Goal: Task Accomplishment & Management: Manage account settings

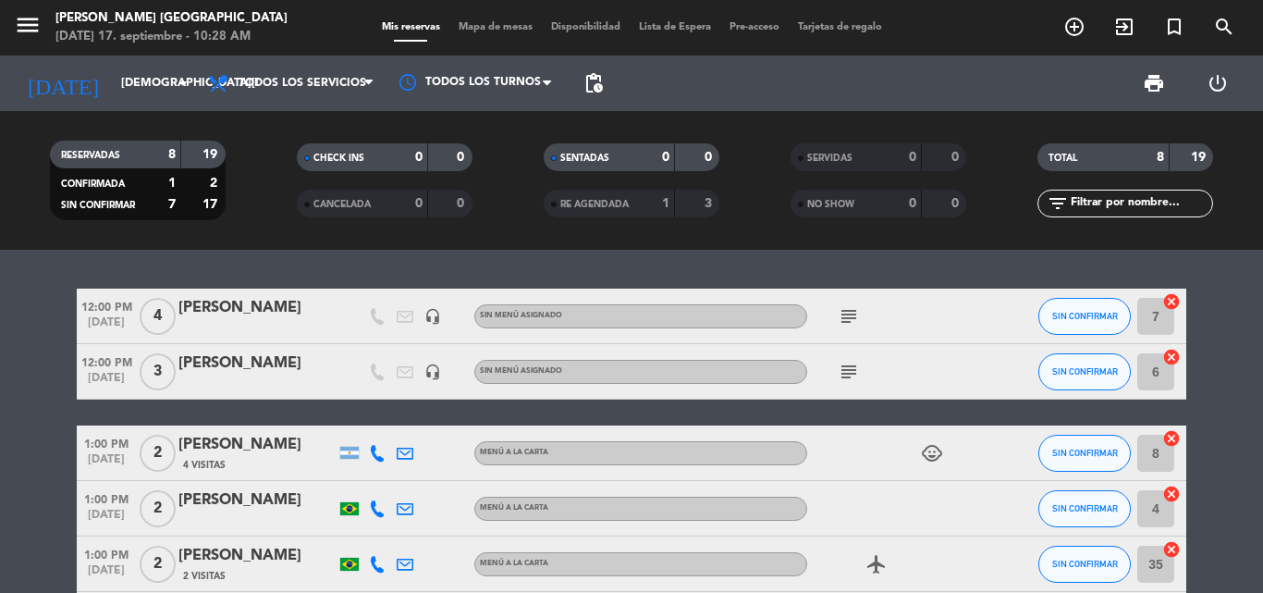
click at [273, 375] on div "[PERSON_NAME]" at bounding box center [256, 363] width 157 height 24
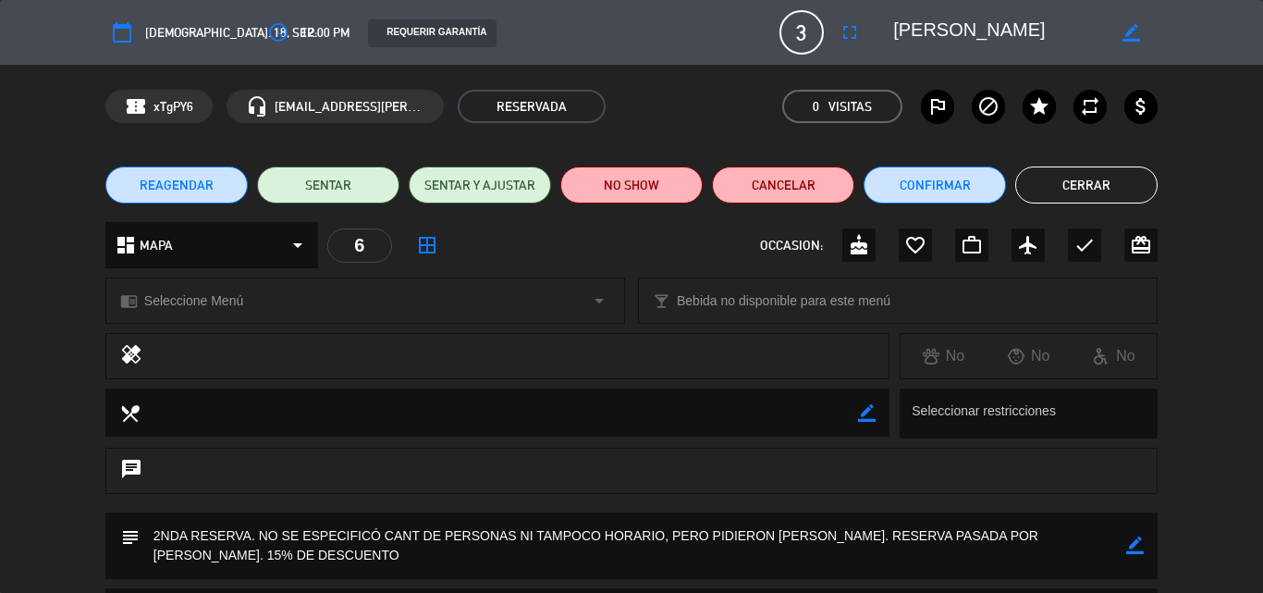
click at [1123, 35] on icon "border_color" at bounding box center [1132, 33] width 18 height 18
drag, startPoint x: 993, startPoint y: 33, endPoint x: 915, endPoint y: 40, distance: 78.9
click at [915, 40] on textarea at bounding box center [999, 32] width 212 height 33
type textarea "[PERSON_NAME]"
click at [1129, 34] on icon at bounding box center [1132, 33] width 18 height 18
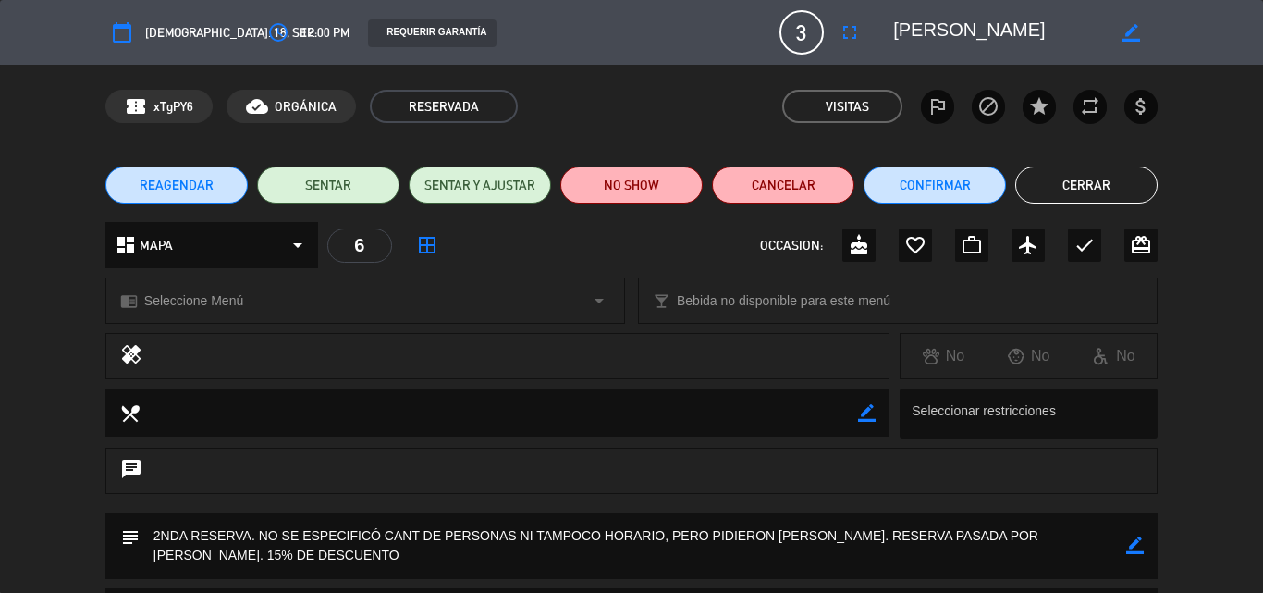
drag, startPoint x: 1087, startPoint y: 166, endPoint x: 1071, endPoint y: 189, distance: 28.0
click at [1071, 189] on div "REAGENDAR SENTAR SENTAR Y AJUSTAR NO SHOW Cancelar Confirmar Cerrar" at bounding box center [631, 185] width 1263 height 74
click at [1071, 189] on button "Cerrar" at bounding box center [1086, 184] width 142 height 37
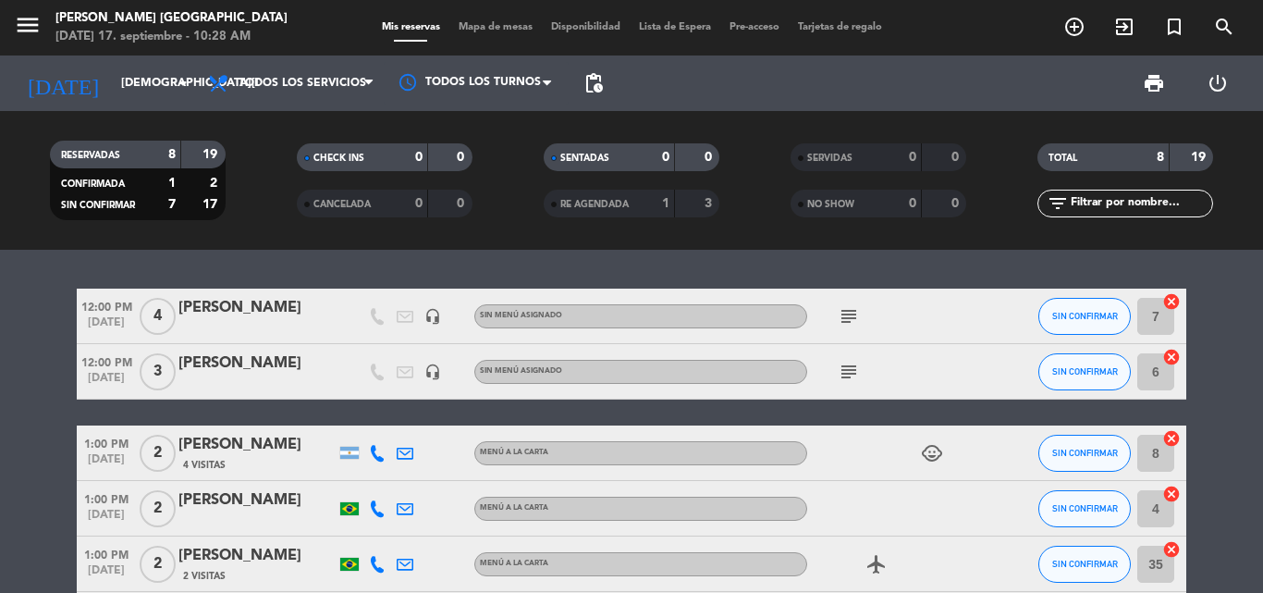
click at [851, 320] on icon "subject" at bounding box center [849, 316] width 22 height 22
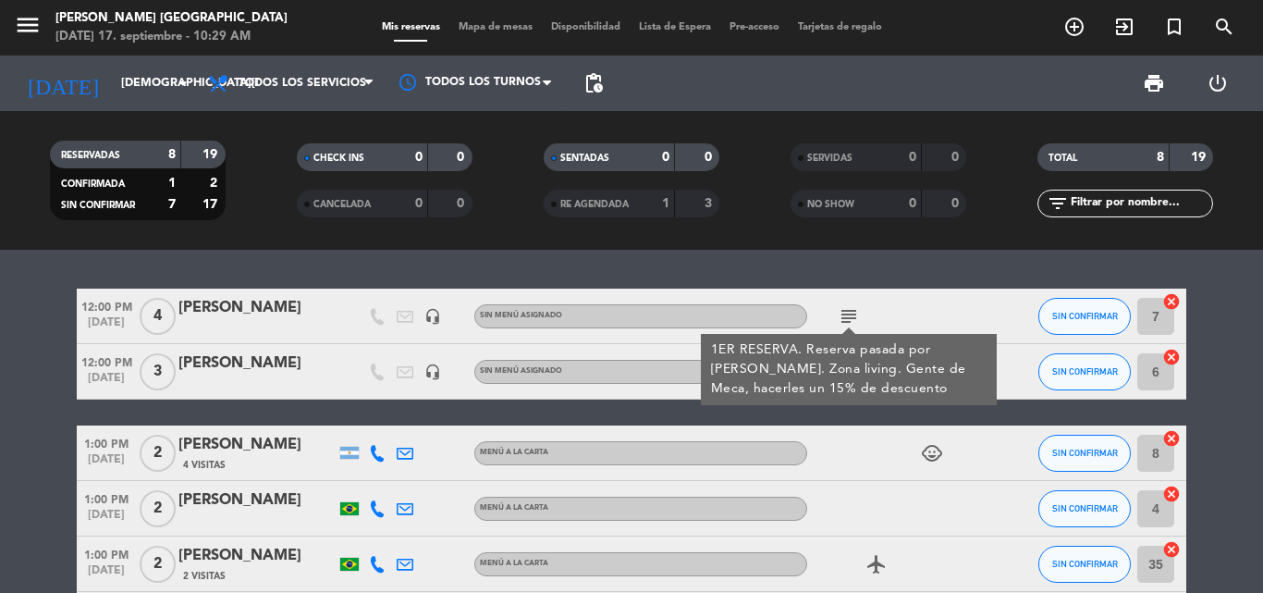
click at [955, 320] on div "subject 1ER RESERVA. Reserva pasada por [PERSON_NAME]. Zona living. Gente de Me…" at bounding box center [890, 316] width 166 height 55
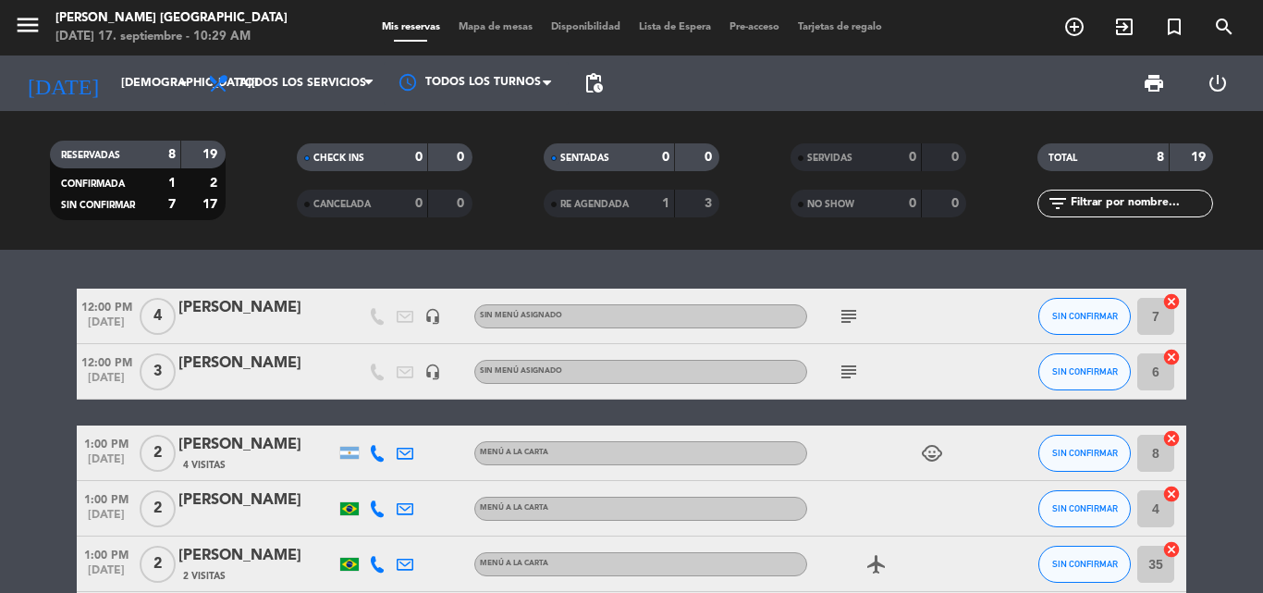
click at [849, 370] on icon "subject" at bounding box center [849, 372] width 22 height 22
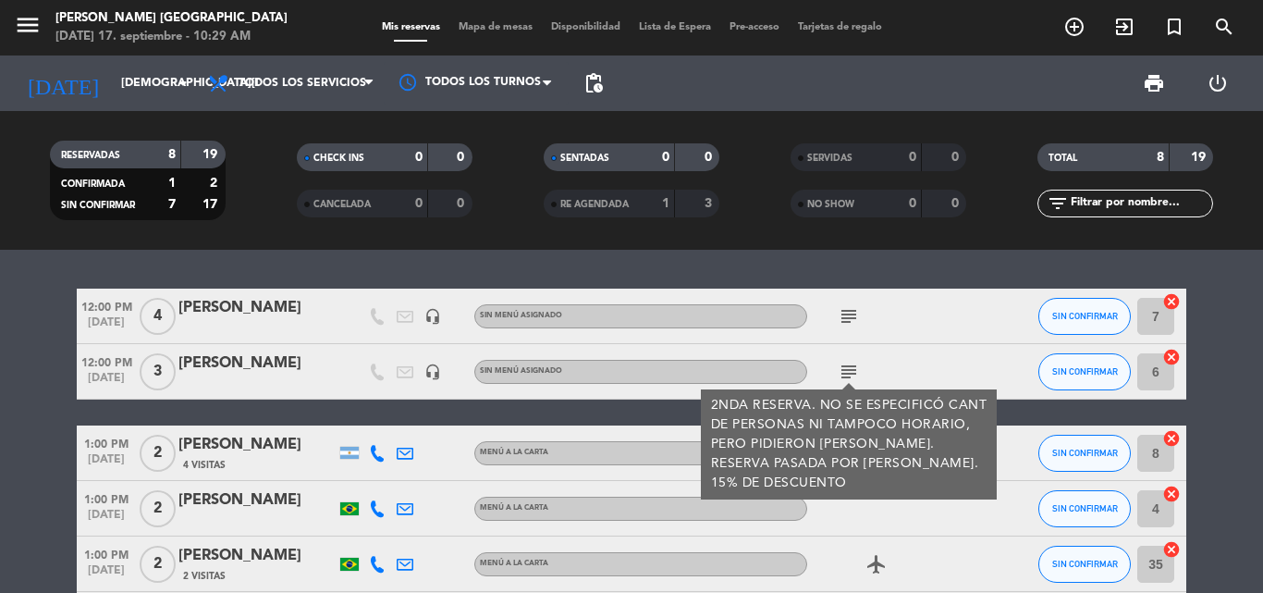
click at [851, 309] on icon "subject" at bounding box center [849, 316] width 22 height 22
